Goal: Submit feedback/report problem

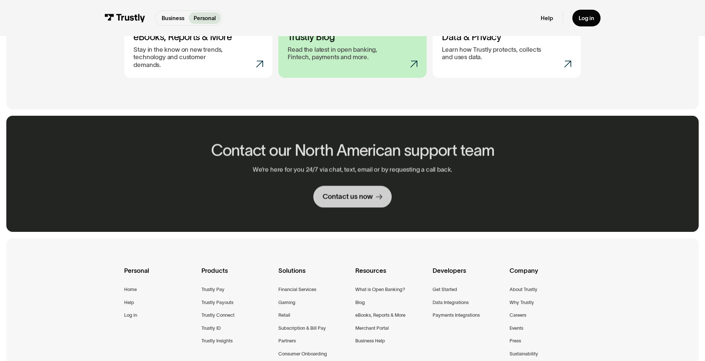
scroll to position [446, 0]
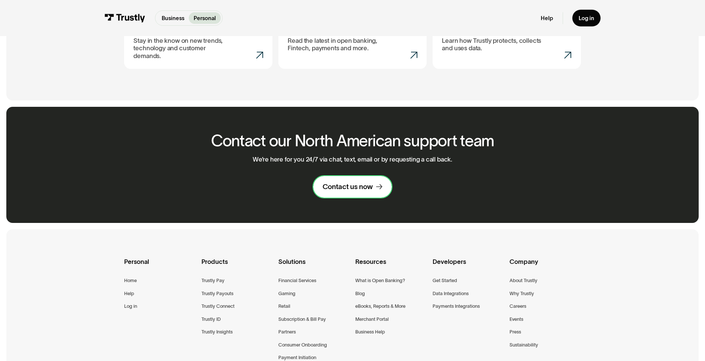
click at [347, 184] on div "Contact us now" at bounding box center [348, 186] width 50 height 9
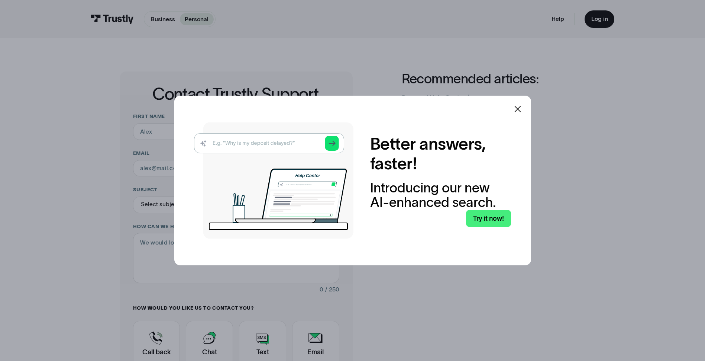
click at [264, 141] on img at bounding box center [274, 180] width 160 height 116
click at [254, 147] on img at bounding box center [274, 180] width 160 height 116
click at [522, 113] on icon at bounding box center [518, 108] width 9 height 9
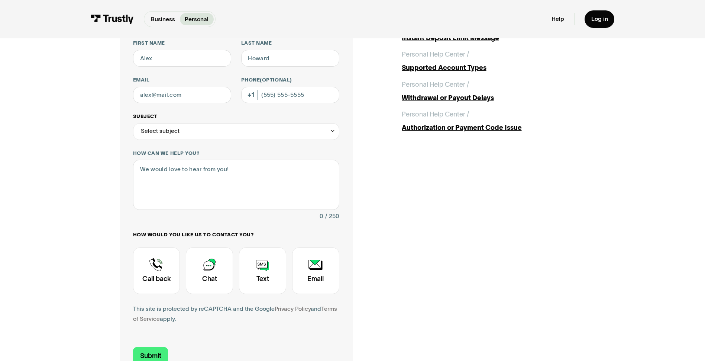
scroll to position [112, 0]
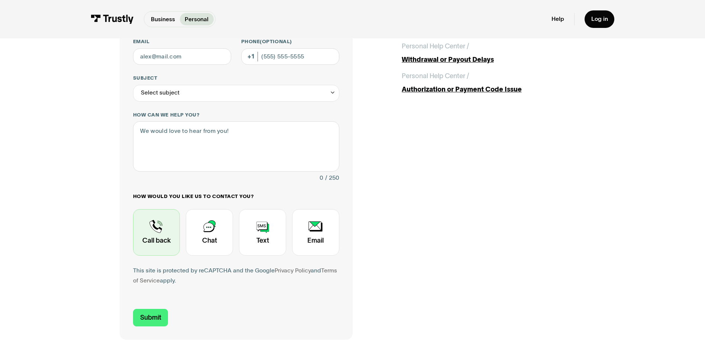
click at [154, 230] on div "Contact Trustly Support" at bounding box center [156, 232] width 47 height 46
click at [188, 61] on input "Email" at bounding box center [182, 56] width 98 height 17
type input "david@farberinvestments.com"
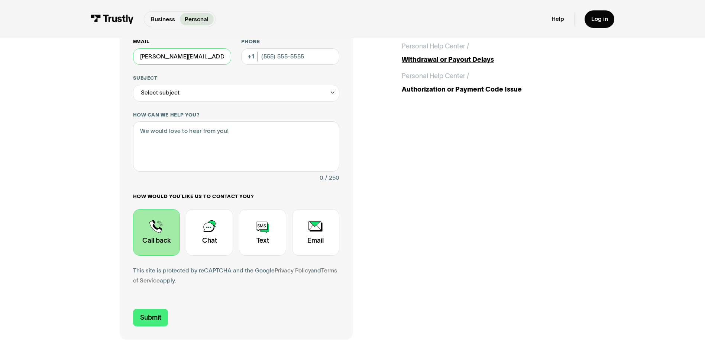
type input "David"
type input "Farber"
type input "(609) 706-1133"
click at [187, 97] on div "Select subject" at bounding box center [236, 93] width 206 height 17
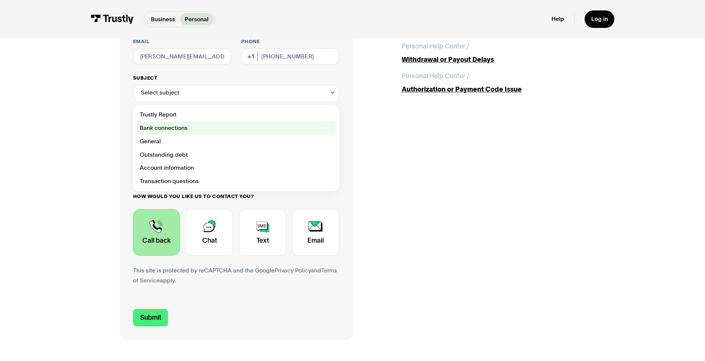
click at [181, 125] on div "Contact Trustly Support" at bounding box center [236, 127] width 200 height 13
type input "**********"
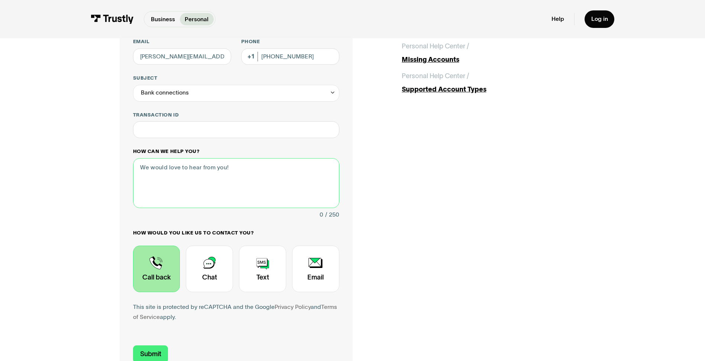
click at [179, 174] on textarea "How can we help you?" at bounding box center [236, 183] width 206 height 50
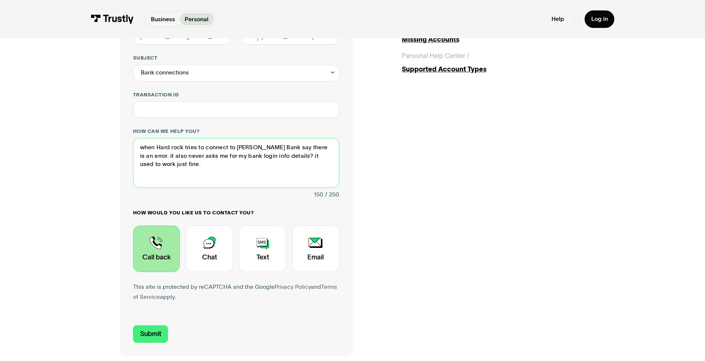
scroll to position [186, 0]
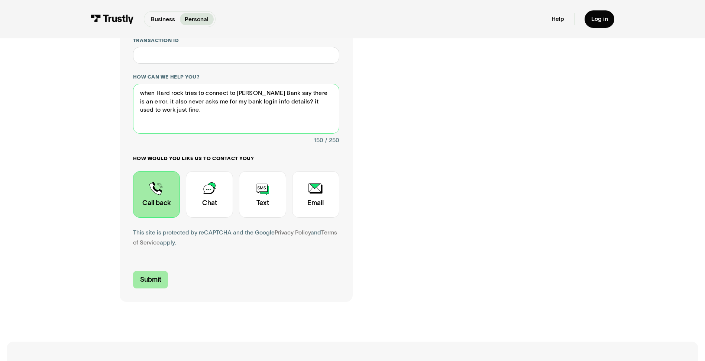
type textarea "when Hard rock tries to connect to Fulton Bank say there is an error. it also n…"
click at [149, 278] on input "Submit" at bounding box center [150, 279] width 35 height 17
type input "+16097061133"
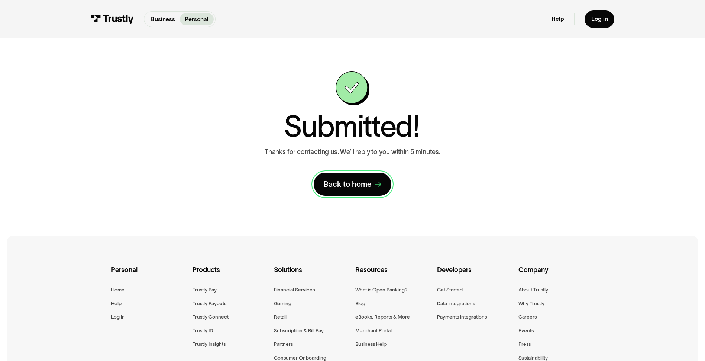
click at [353, 188] on div "Back to home" at bounding box center [348, 184] width 48 height 10
